Goal: Transaction & Acquisition: Purchase product/service

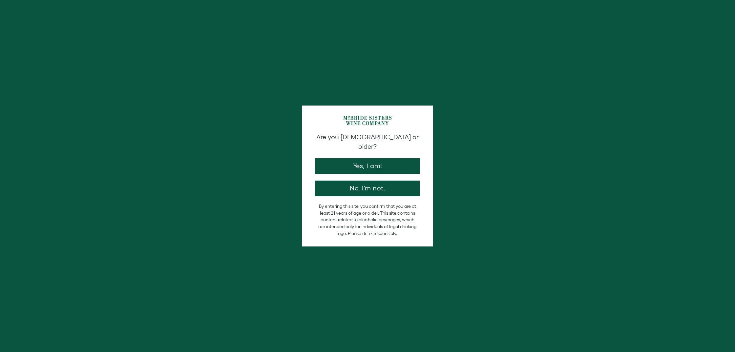
click at [379, 163] on button "Yes, I am!" at bounding box center [367, 166] width 105 height 16
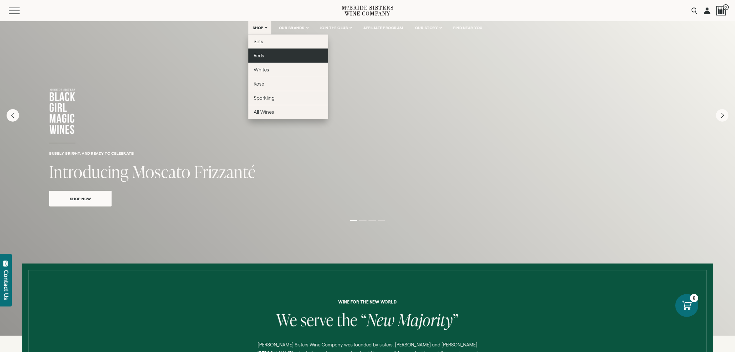
click at [260, 52] on link "Reds" at bounding box center [288, 56] width 80 height 14
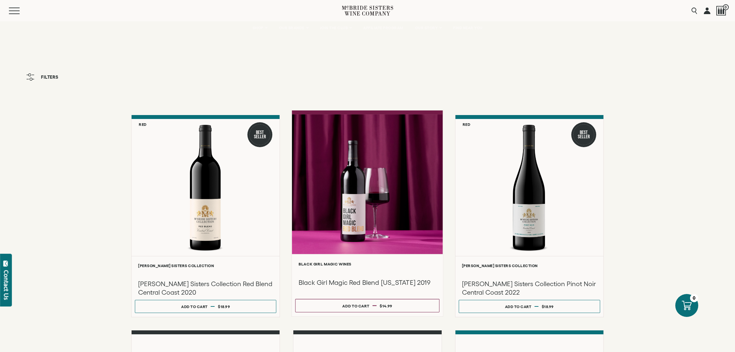
click at [368, 233] on div at bounding box center [367, 184] width 151 height 140
